Goal: Information Seeking & Learning: Stay updated

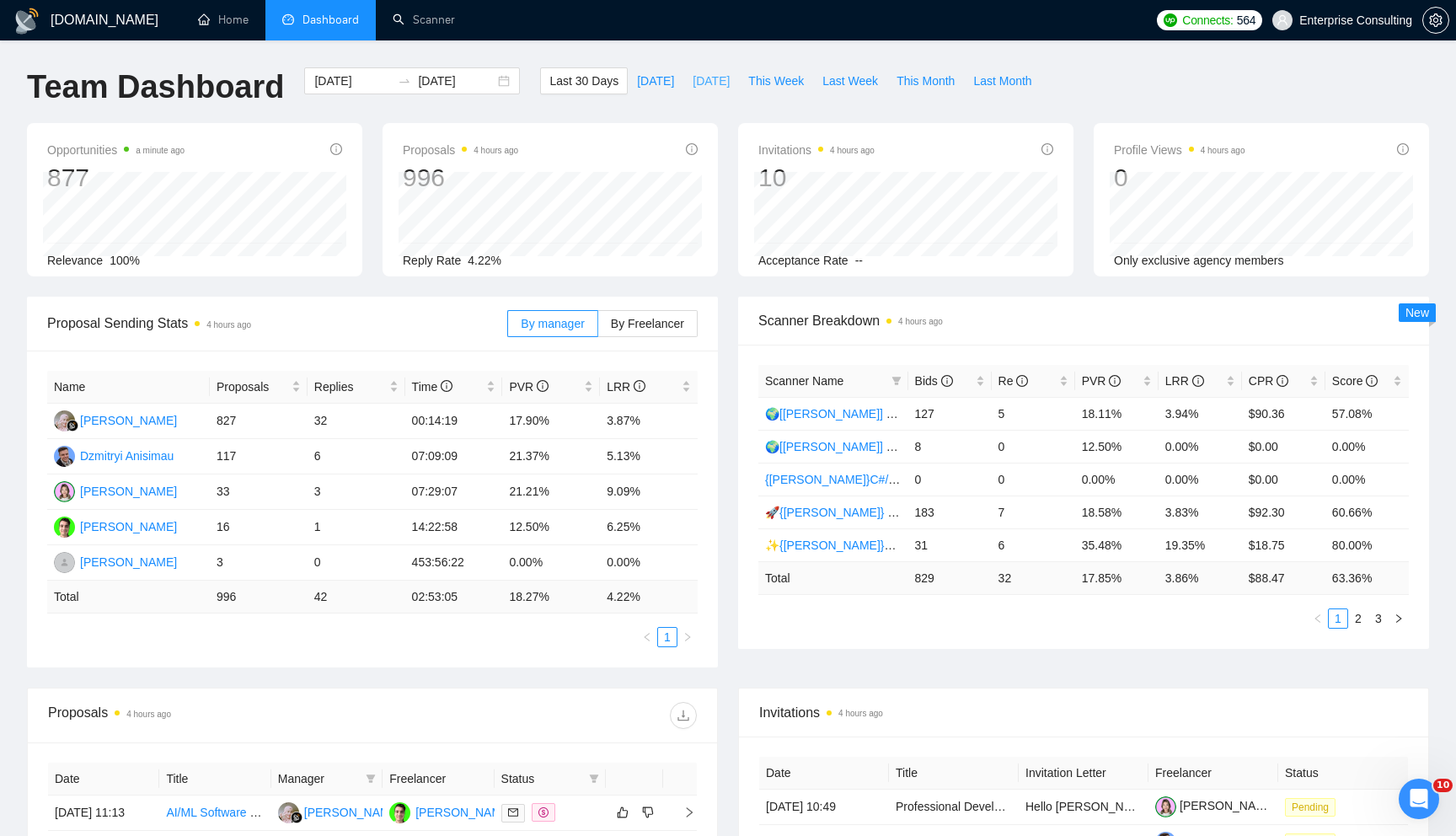
click at [692, 89] on span "[DATE]" at bounding box center [710, 81] width 37 height 19
type input "[DATE]"
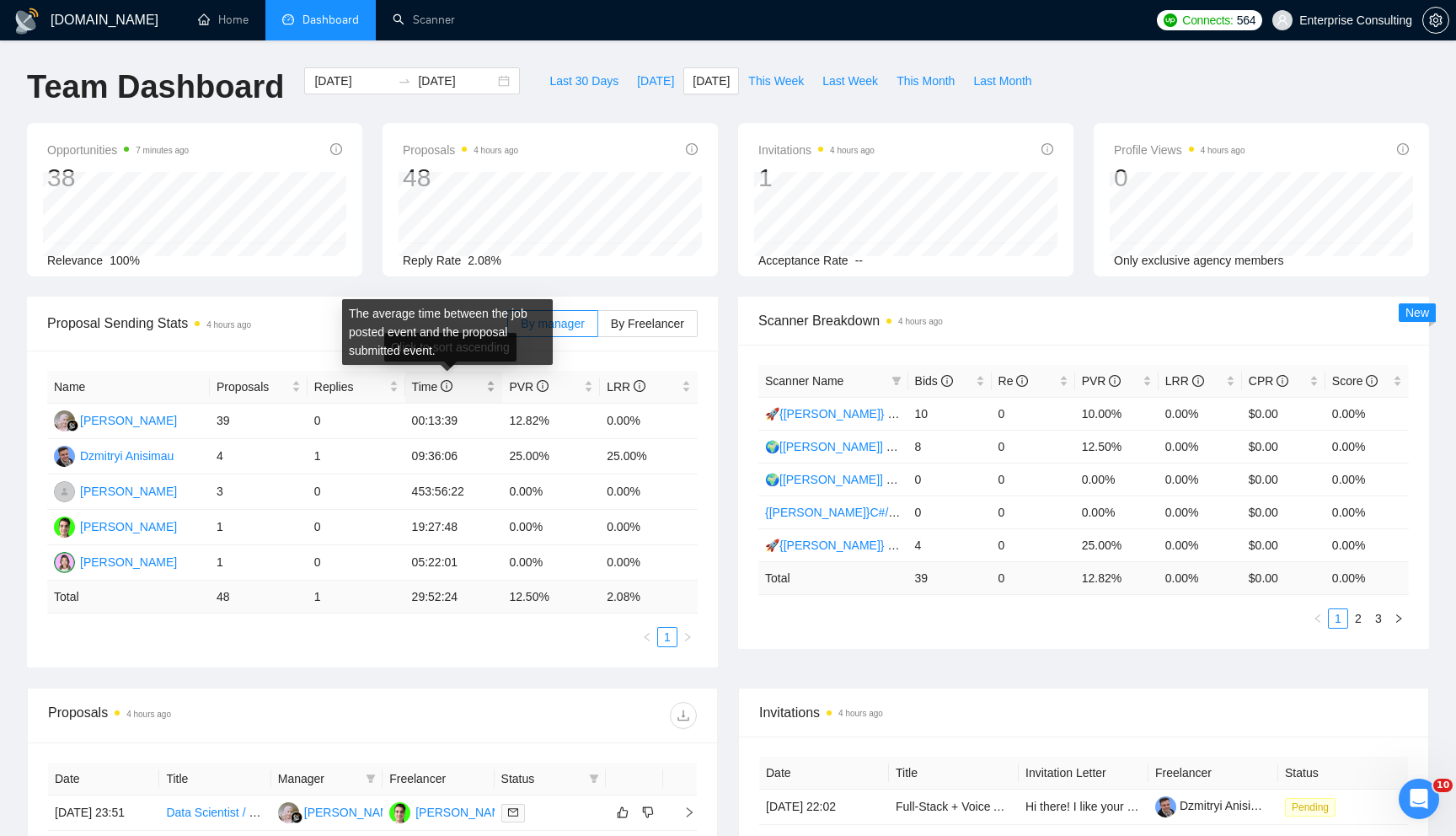
click at [446, 389] on icon "info-circle" at bounding box center [446, 386] width 12 height 12
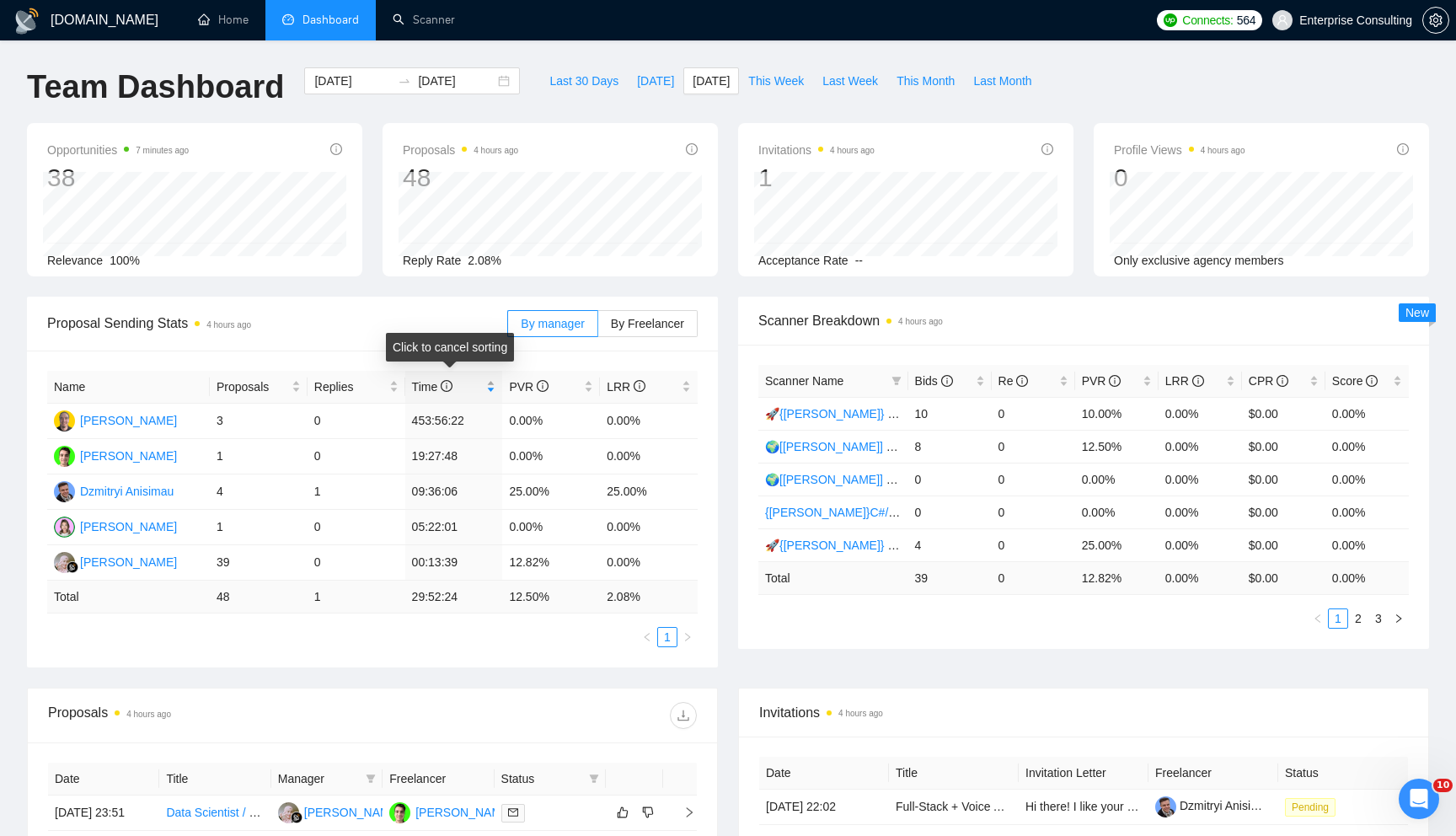
click at [481, 388] on span "Time" at bounding box center [448, 387] width 71 height 19
click at [968, 380] on span "Bids" at bounding box center [943, 381] width 57 height 19
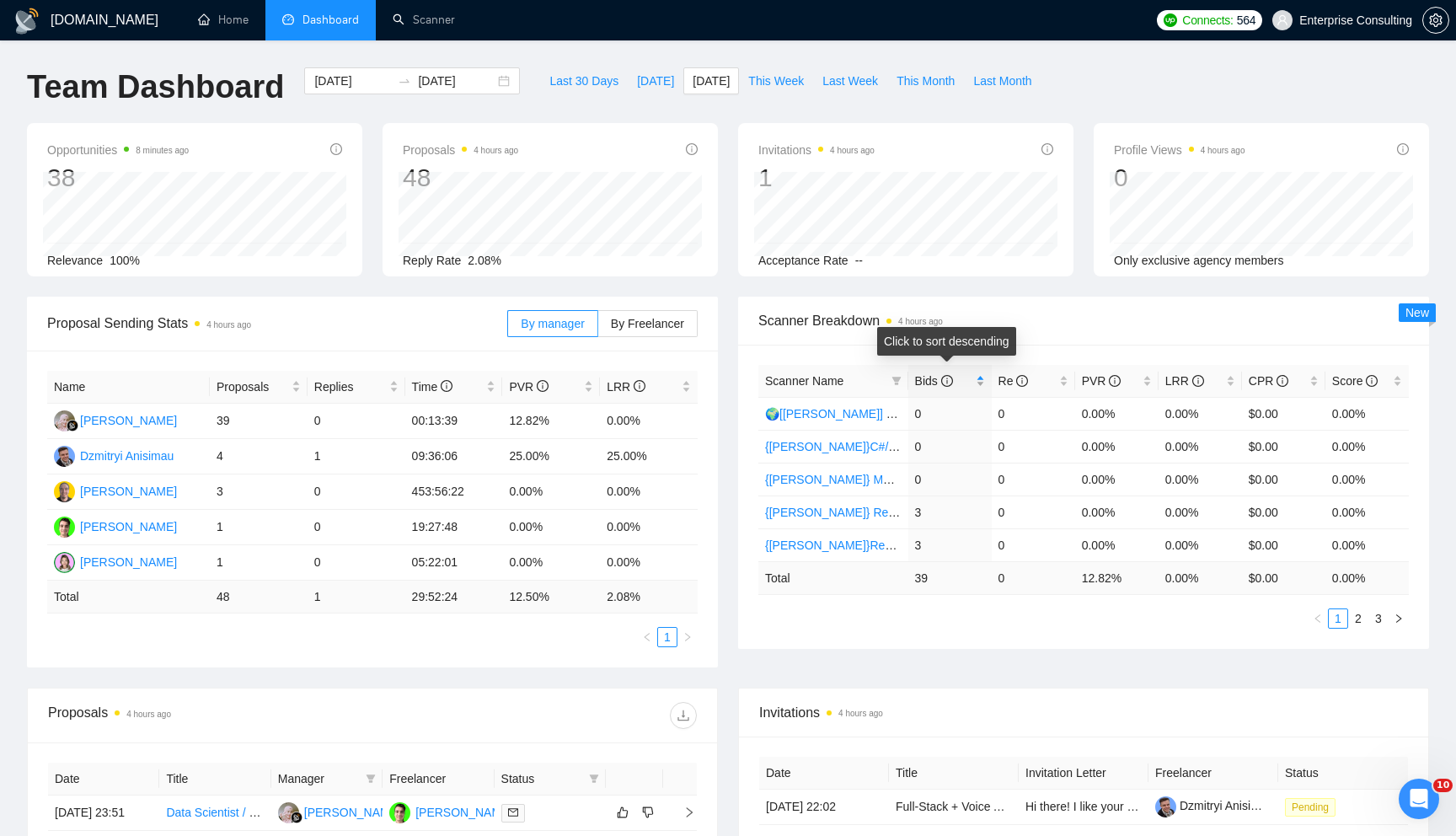
click at [968, 380] on span "Bids" at bounding box center [943, 381] width 57 height 19
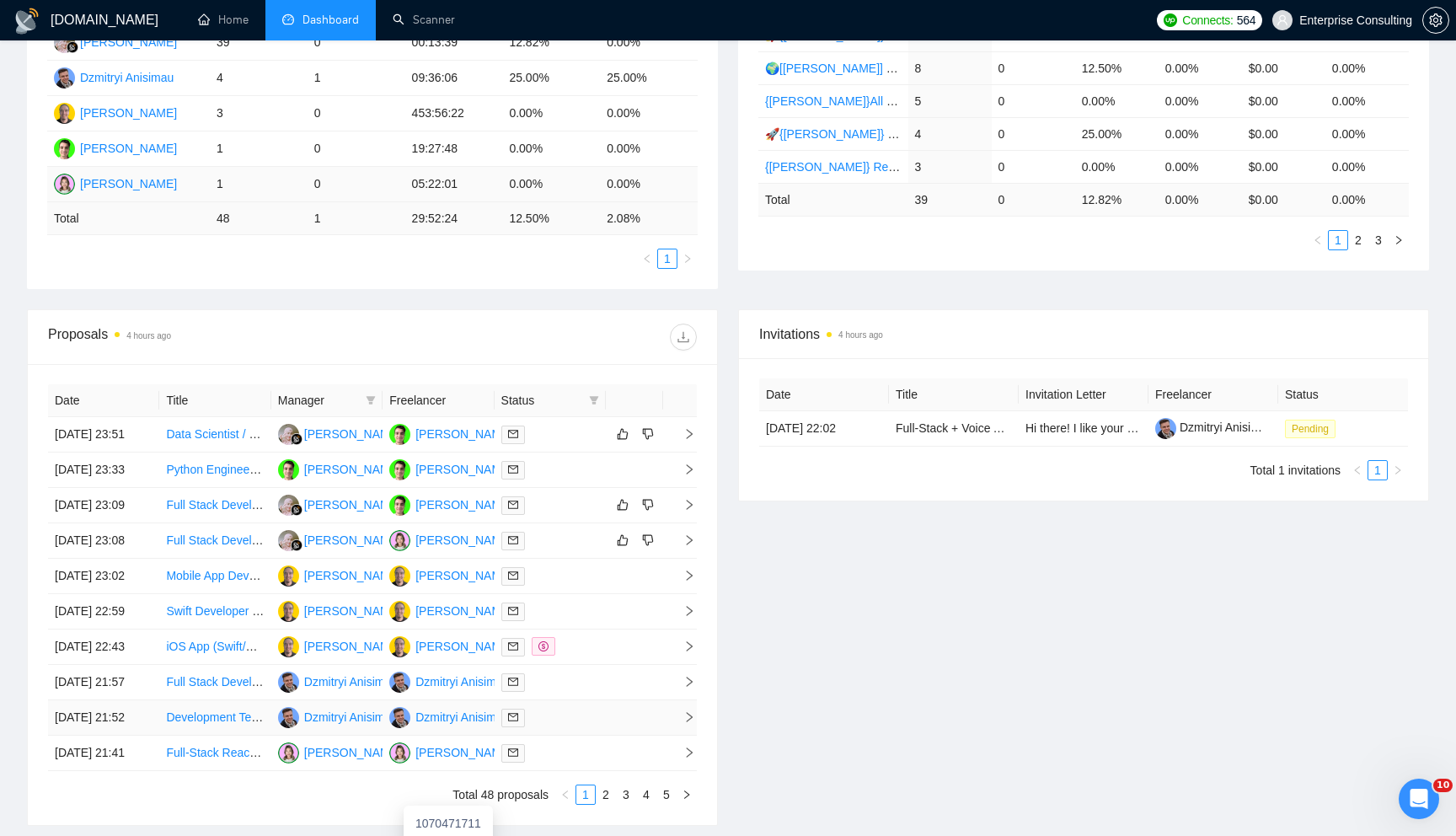
scroll to position [376, 0]
